Goal: Task Accomplishment & Management: Complete application form

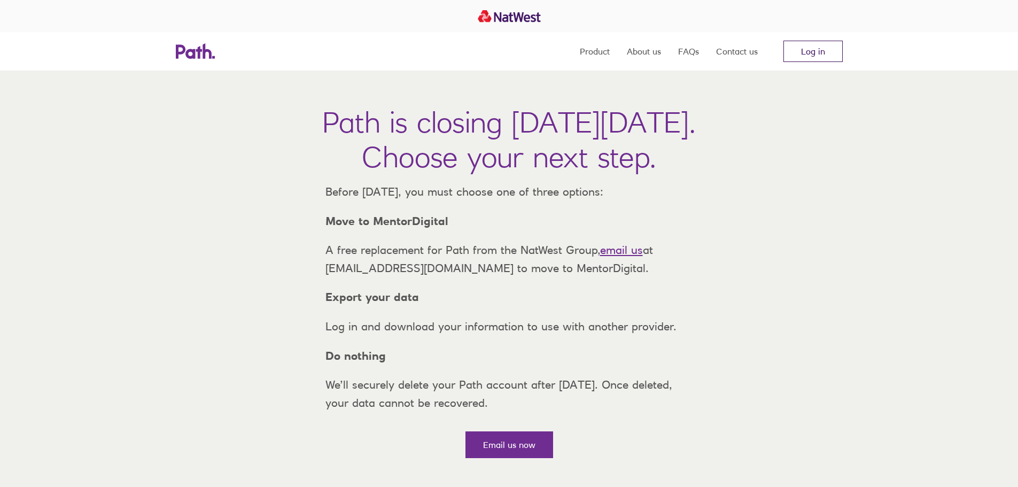
click at [797, 47] on link "Log in" at bounding box center [812, 51] width 59 height 21
click at [805, 41] on link "Log in" at bounding box center [812, 51] width 59 height 21
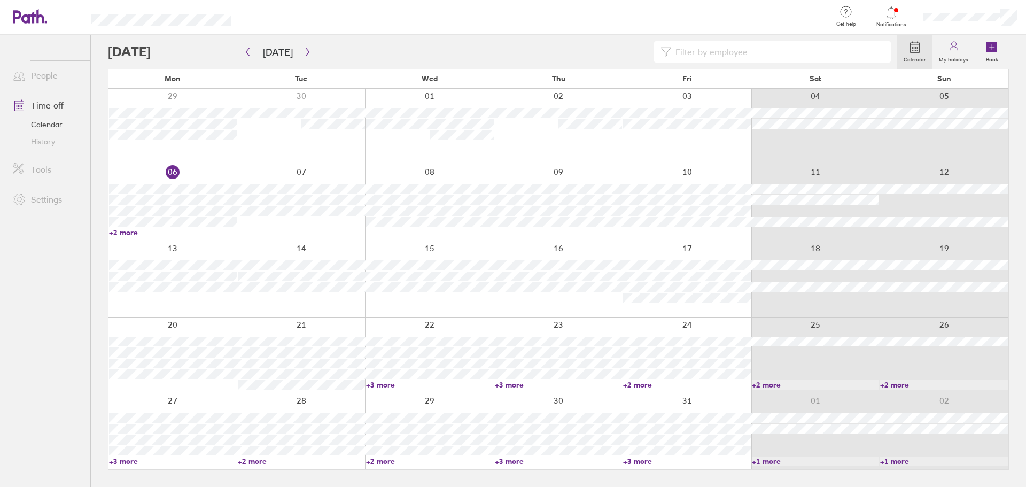
click at [384, 387] on link "+3 more" at bounding box center [430, 385] width 128 height 10
click at [518, 386] on link "+3 more" at bounding box center [559, 385] width 128 height 10
click at [514, 385] on link "+3 more" at bounding box center [559, 385] width 128 height 10
click at [642, 387] on link "+2 more" at bounding box center [687, 385] width 128 height 10
click at [641, 386] on link "+2 more" at bounding box center [687, 385] width 128 height 10
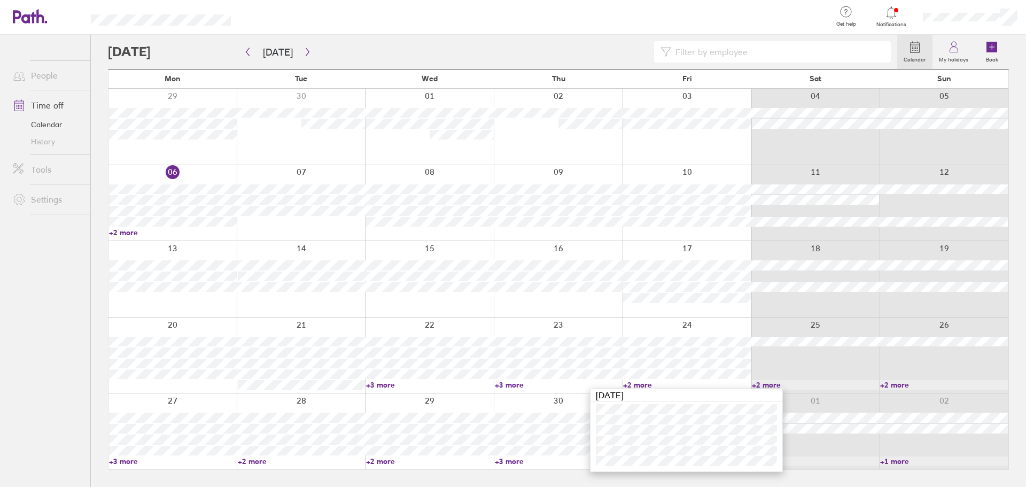
click at [122, 456] on link "+3 more" at bounding box center [173, 461] width 128 height 10
click at [124, 458] on link "+3 more" at bounding box center [173, 461] width 128 height 10
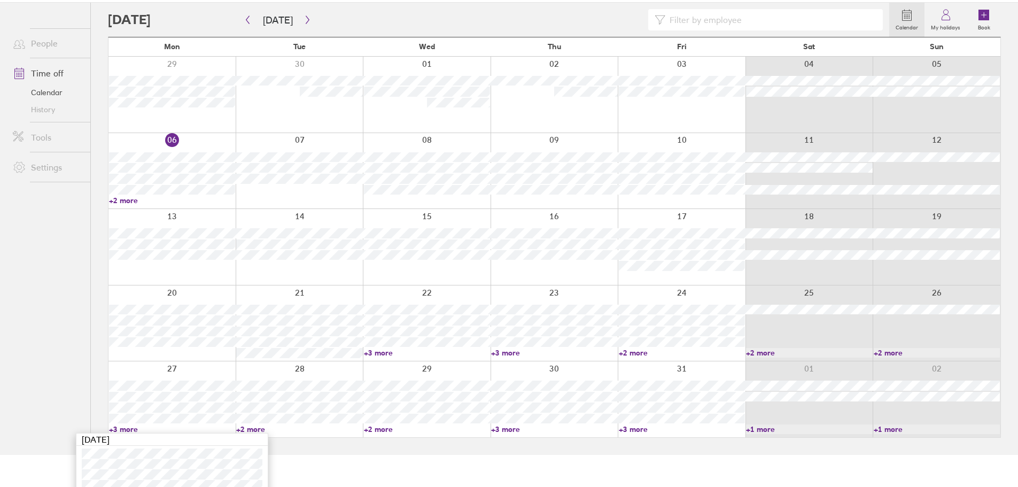
scroll to position [72, 0]
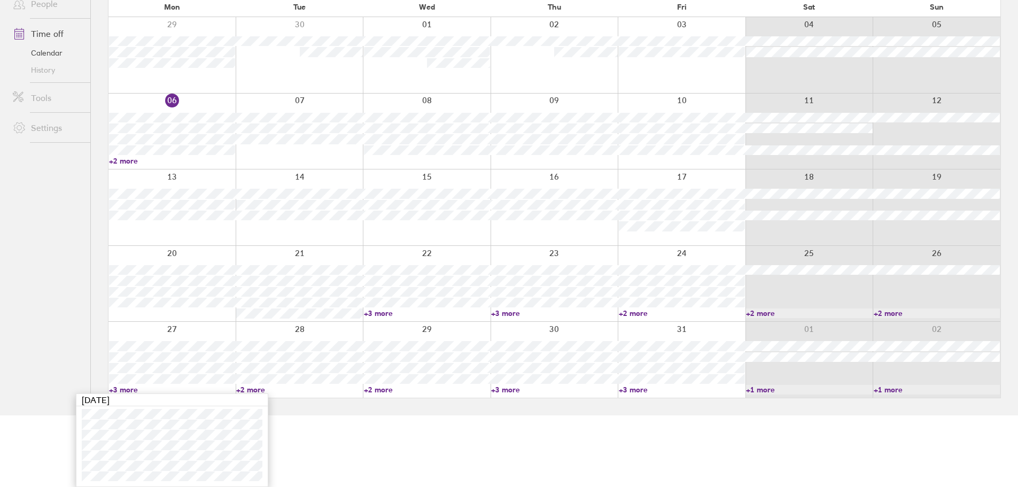
click at [256, 386] on link "+2 more" at bounding box center [299, 390] width 126 height 10
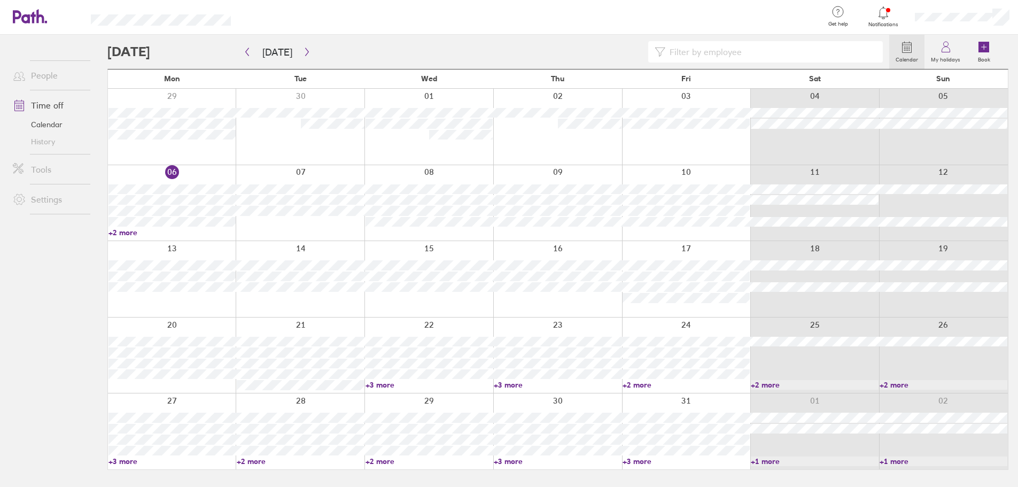
scroll to position [0, 0]
click at [258, 460] on link "+2 more" at bounding box center [302, 461] width 128 height 10
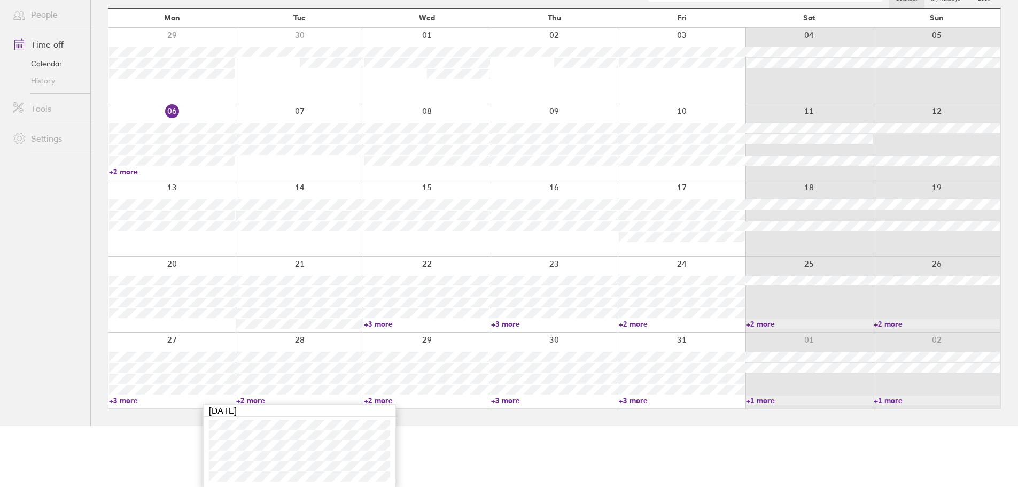
scroll to position [61, 0]
click at [376, 397] on link "+2 more" at bounding box center [427, 400] width 126 height 10
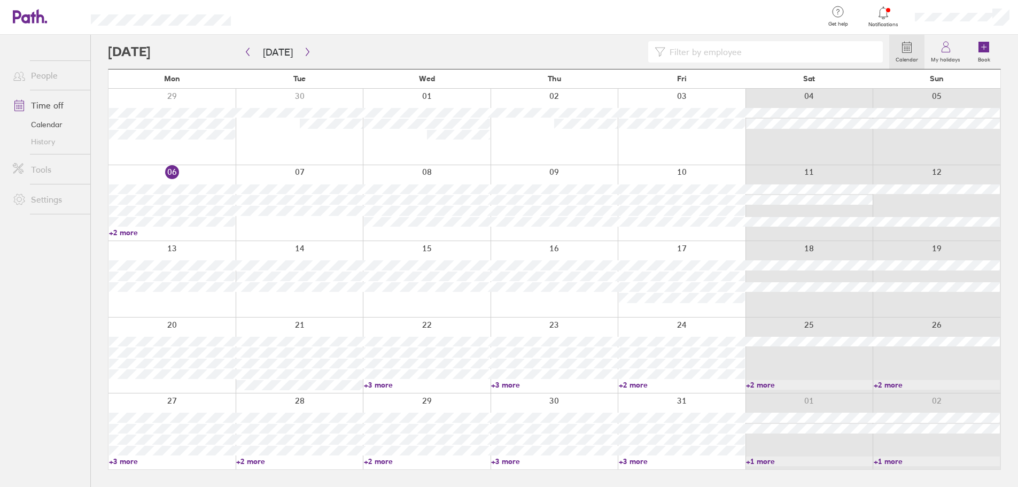
scroll to position [0, 0]
click at [386, 400] on div at bounding box center [429, 431] width 129 height 76
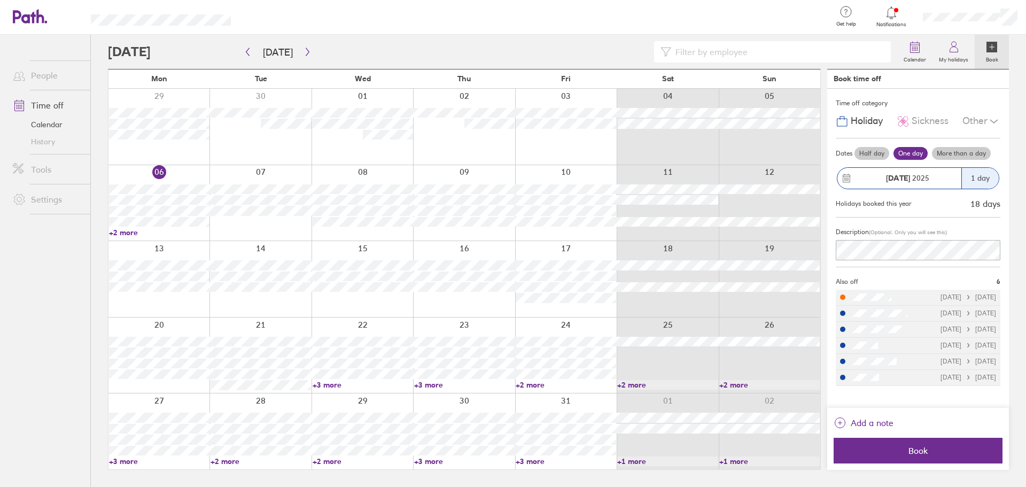
click at [325, 464] on link "+2 more" at bounding box center [363, 461] width 100 height 10
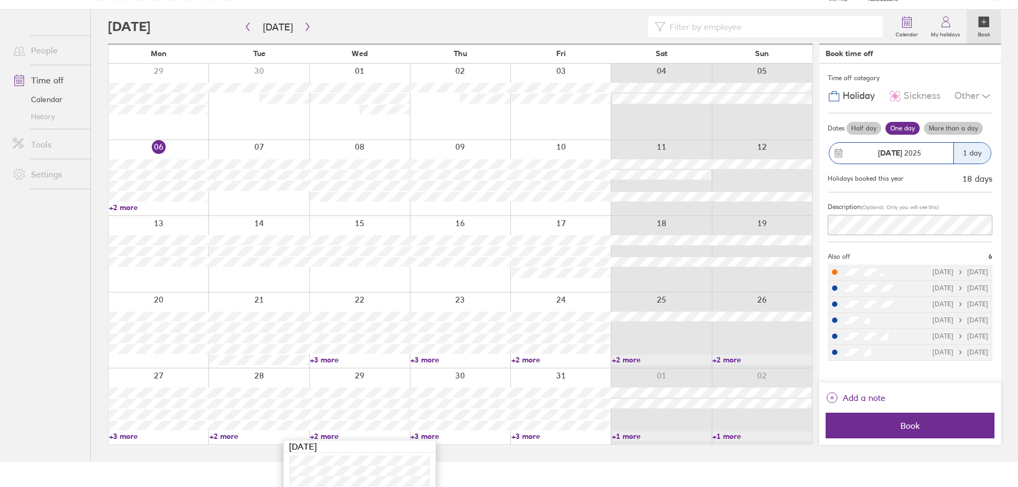
scroll to position [61, 0]
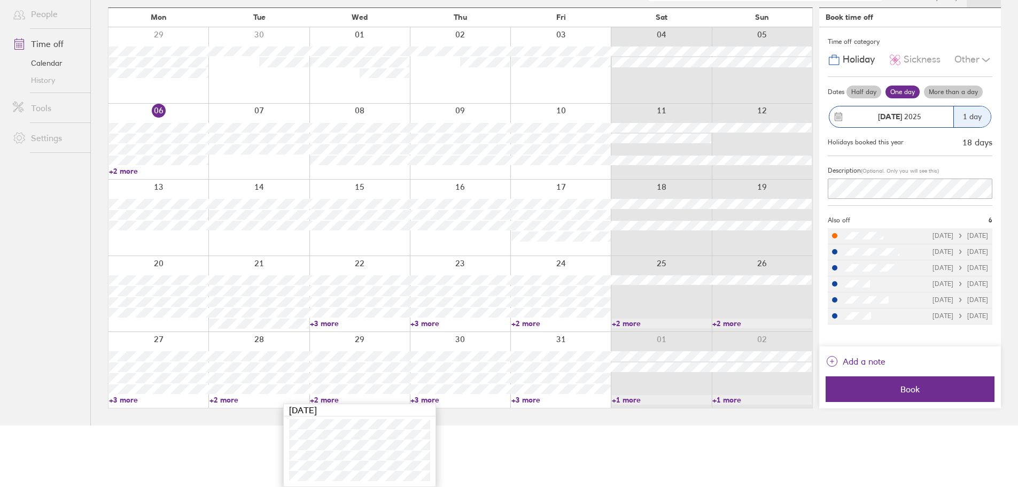
click at [426, 400] on link "+3 more" at bounding box center [459, 400] width 99 height 10
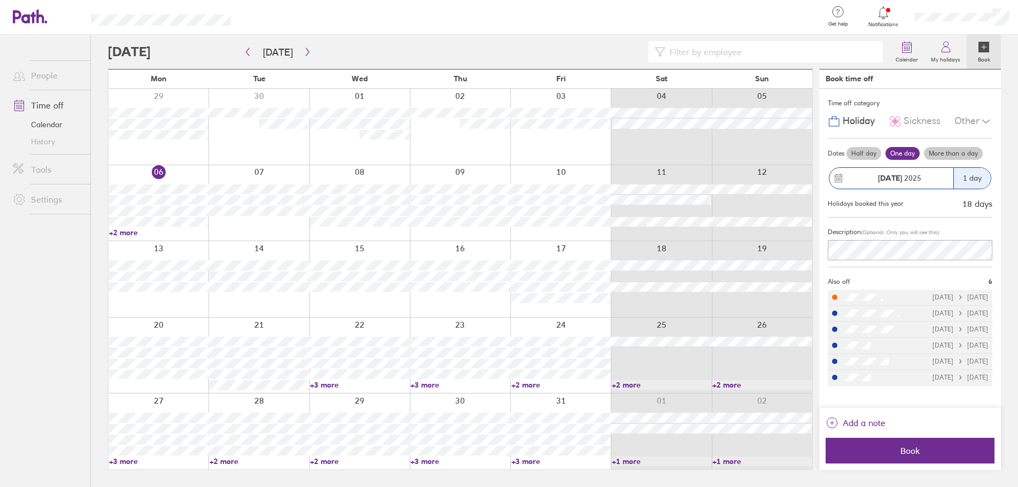
scroll to position [0, 0]
click at [433, 461] on link "+3 more" at bounding box center [464, 461] width 100 height 10
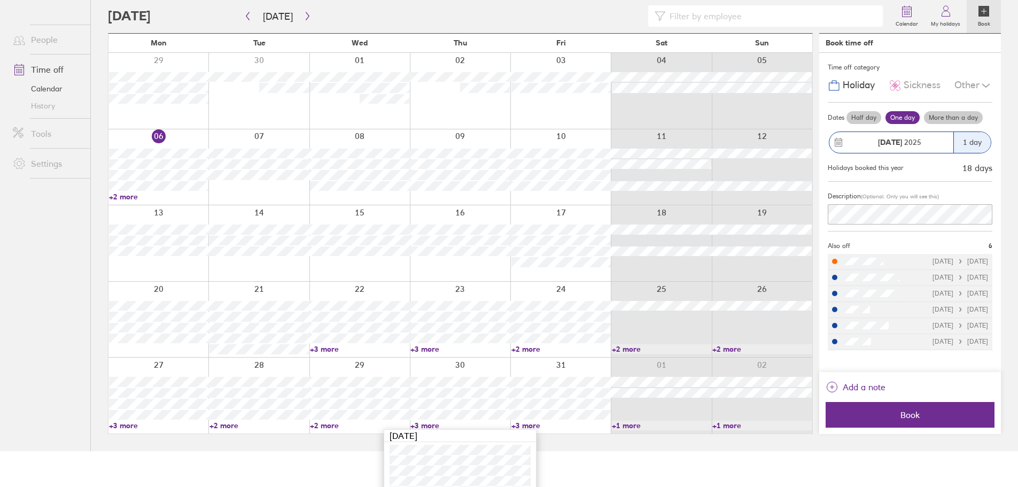
scroll to position [72, 0]
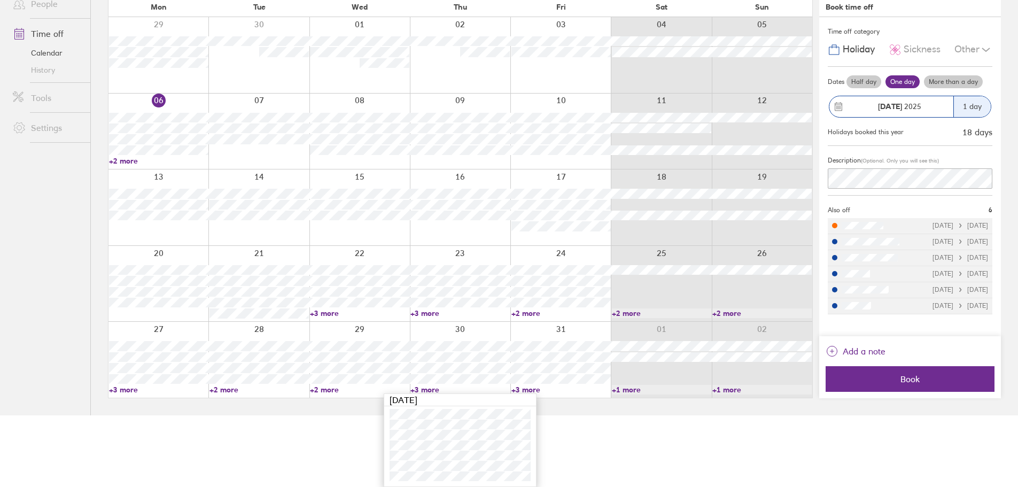
click at [529, 394] on div "[DATE]" at bounding box center [460, 400] width 152 height 12
click at [527, 389] on link "+3 more" at bounding box center [560, 390] width 99 height 10
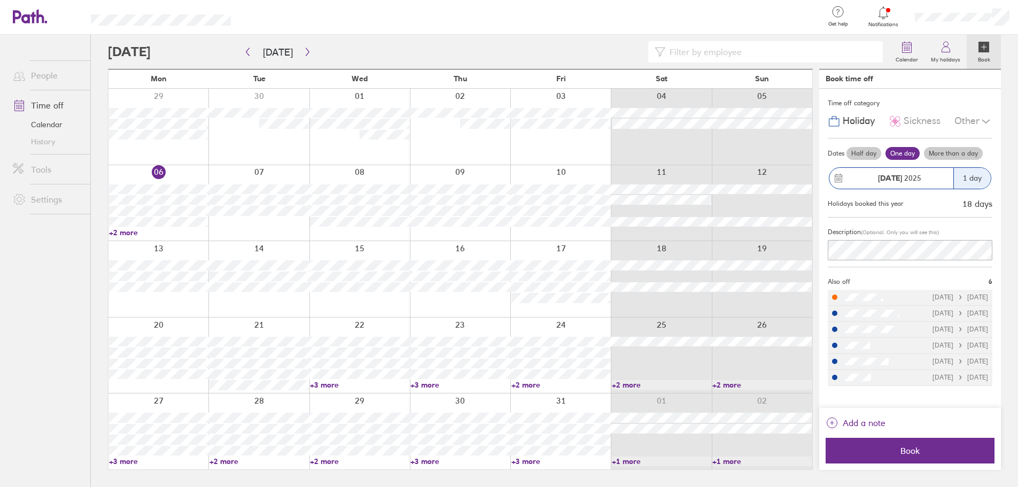
scroll to position [0, 0]
click at [538, 461] on link "+3 more" at bounding box center [566, 461] width 100 height 10
click at [306, 49] on icon "button" at bounding box center [307, 52] width 3 height 8
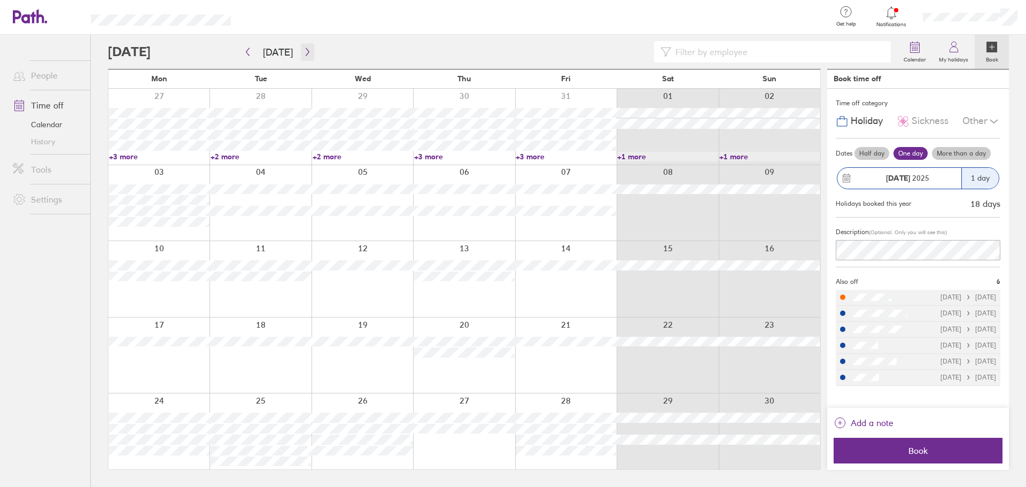
click at [303, 46] on button "button" at bounding box center [307, 52] width 13 height 18
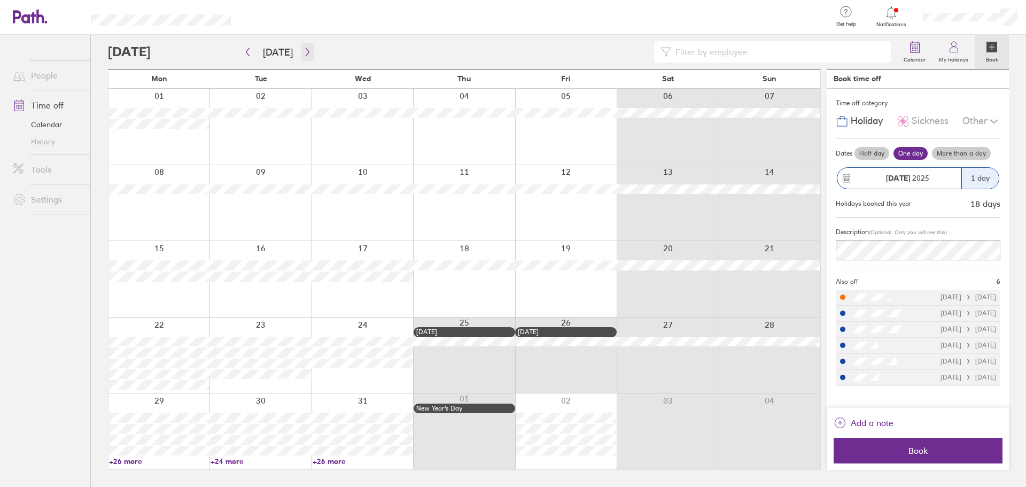
click at [306, 51] on icon "button" at bounding box center [307, 52] width 8 height 9
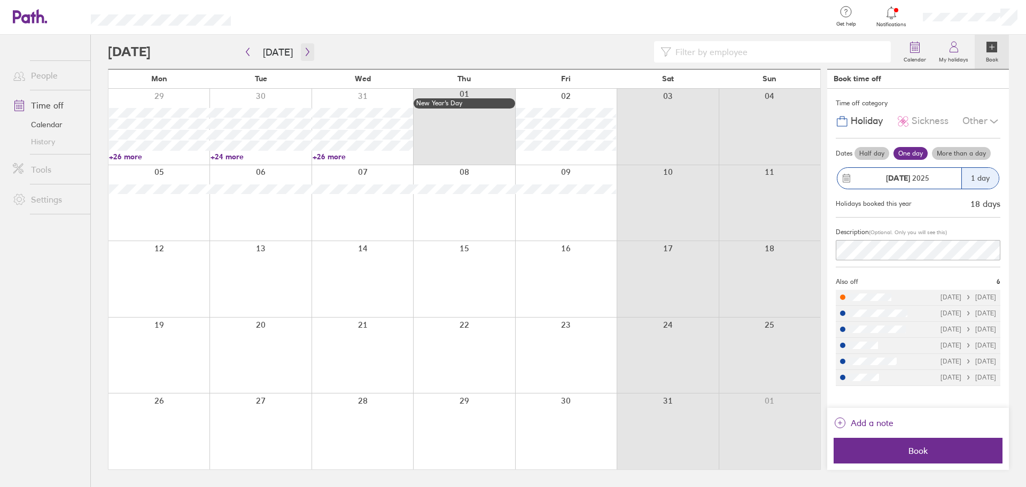
click at [301, 46] on button "button" at bounding box center [307, 52] width 13 height 18
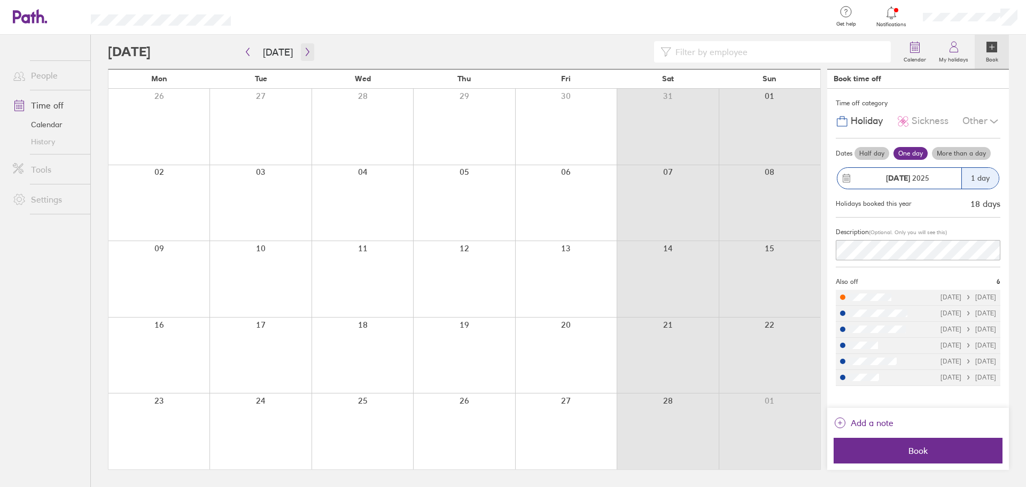
click at [301, 46] on button "button" at bounding box center [307, 52] width 13 height 18
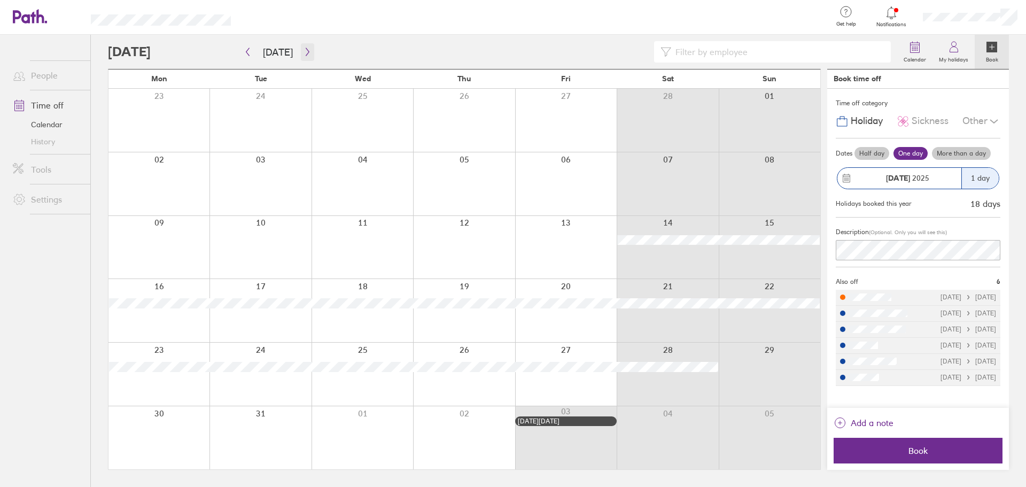
click at [301, 46] on button "button" at bounding box center [307, 52] width 13 height 18
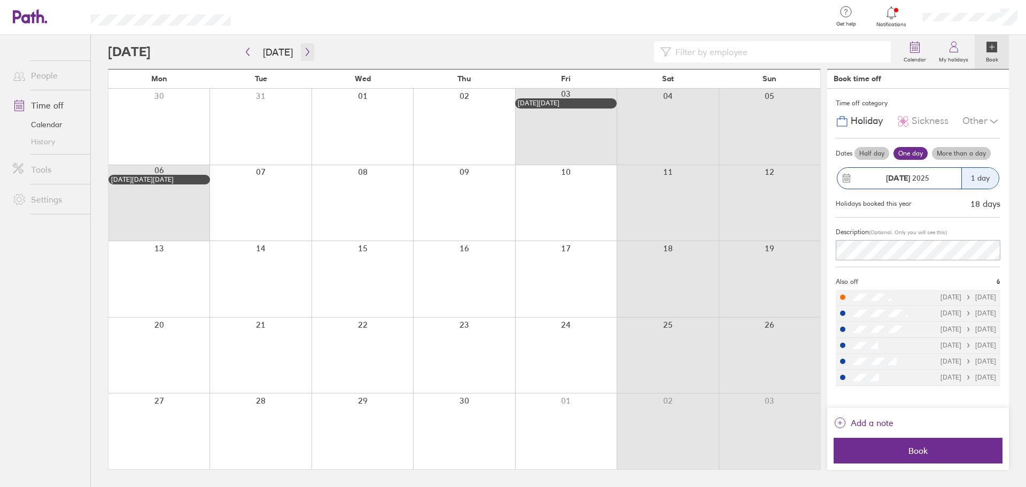
click at [301, 46] on button "button" at bounding box center [307, 52] width 13 height 18
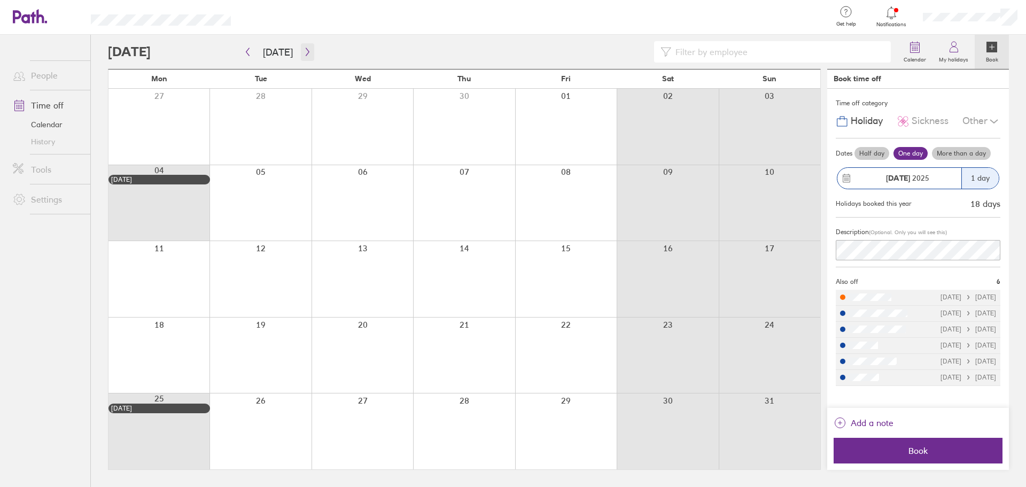
click at [301, 46] on button "button" at bounding box center [307, 52] width 13 height 18
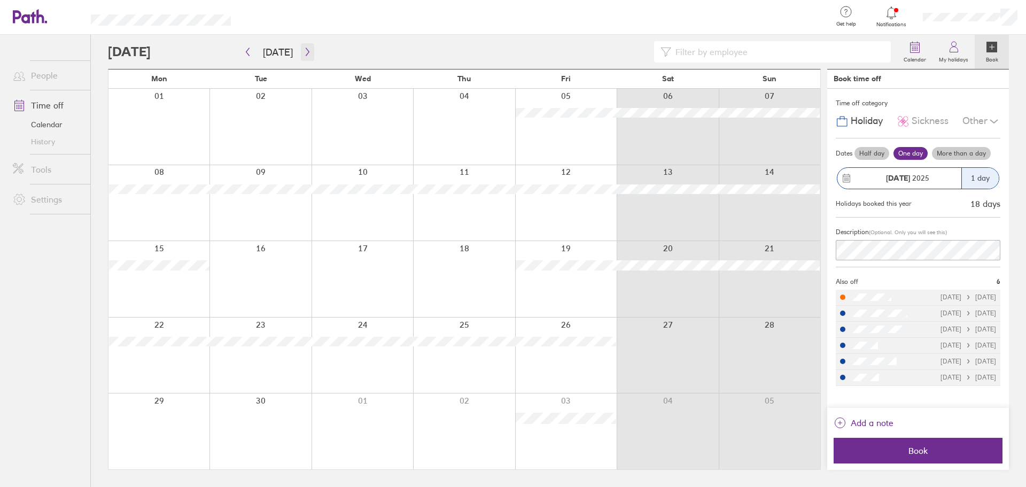
click at [301, 46] on button "button" at bounding box center [307, 52] width 13 height 18
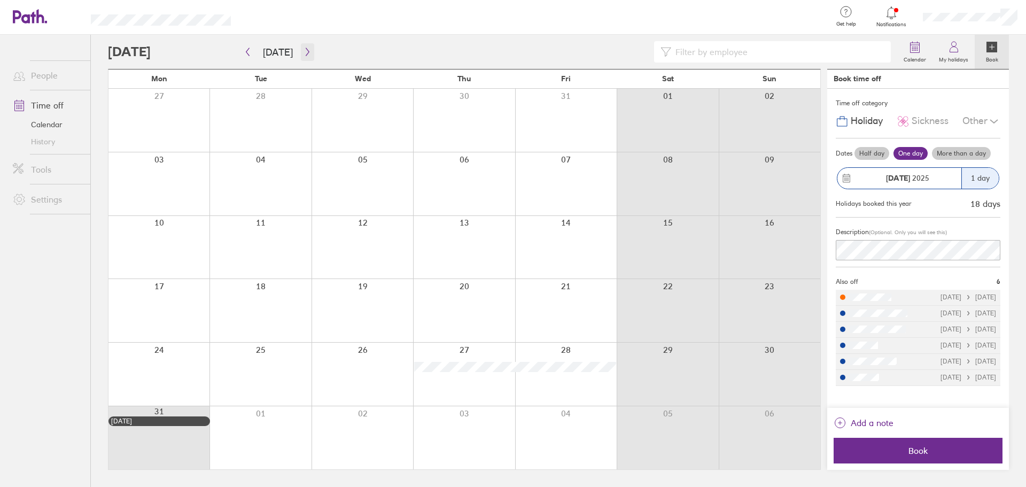
click at [301, 46] on button "button" at bounding box center [307, 52] width 13 height 18
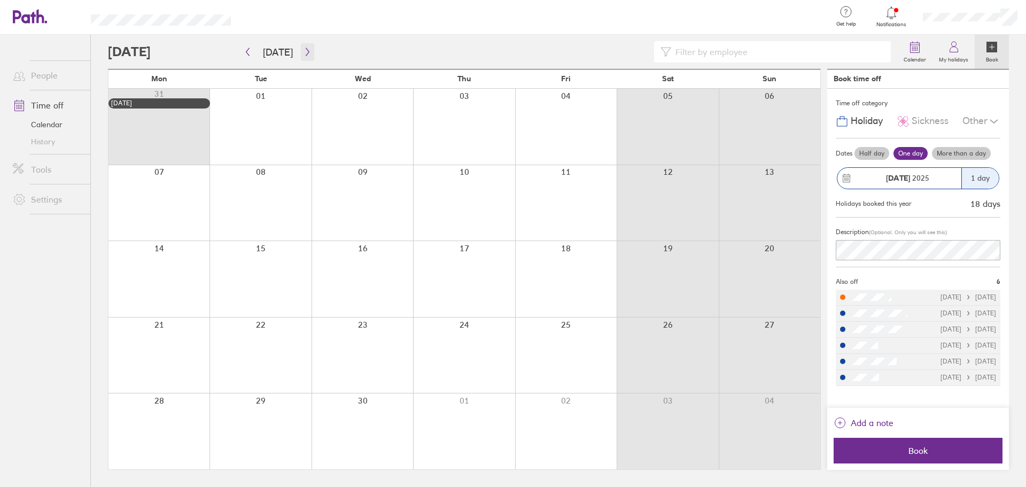
click at [301, 46] on button "button" at bounding box center [307, 52] width 13 height 18
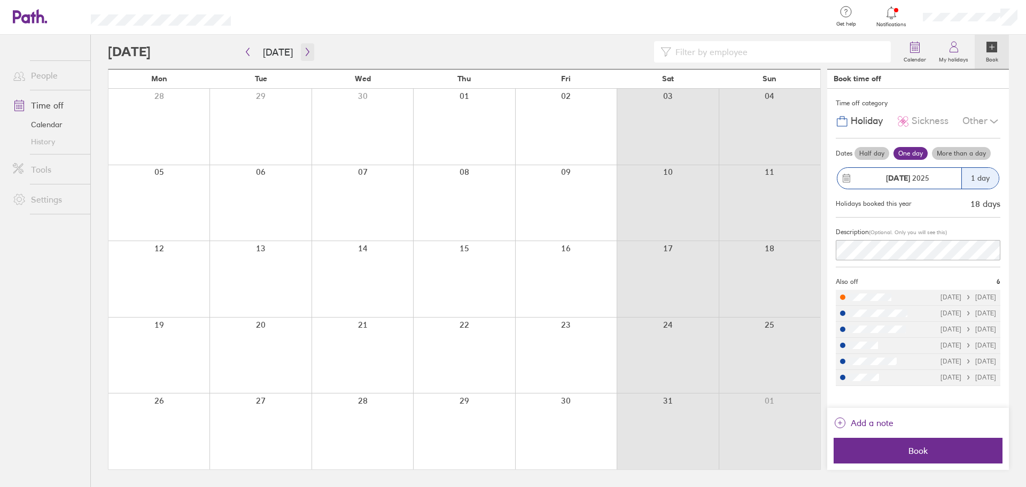
click at [301, 46] on button "button" at bounding box center [307, 52] width 13 height 18
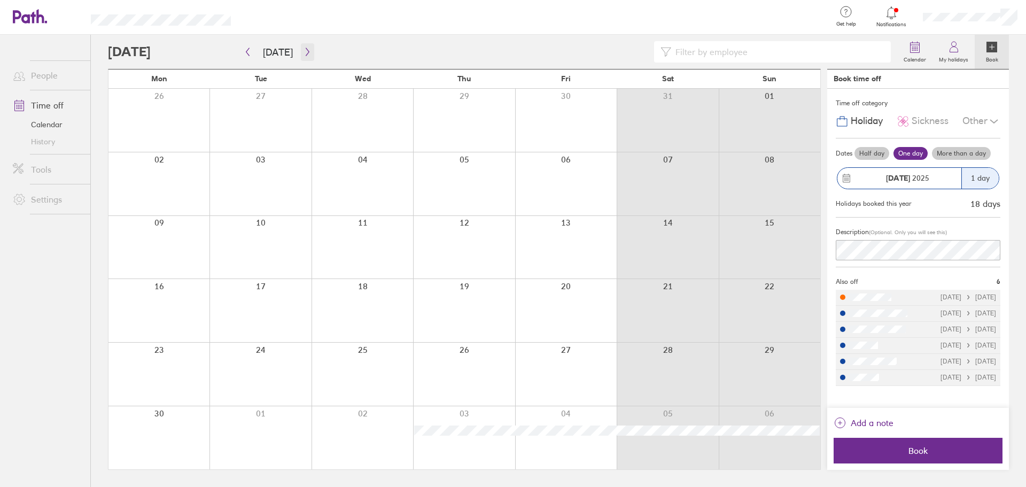
click at [301, 46] on button "button" at bounding box center [307, 52] width 13 height 18
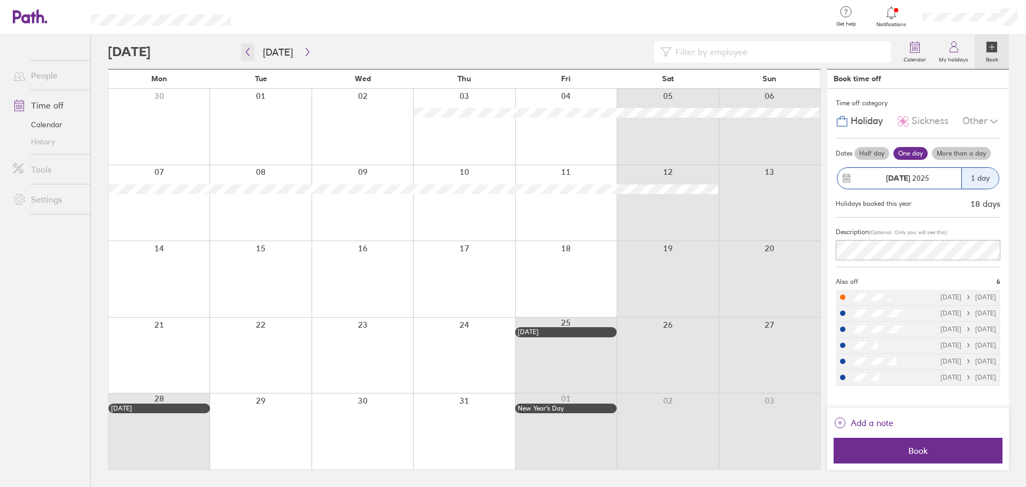
click at [246, 57] on button "button" at bounding box center [247, 52] width 13 height 18
